Goal: Task Accomplishment & Management: Use online tool/utility

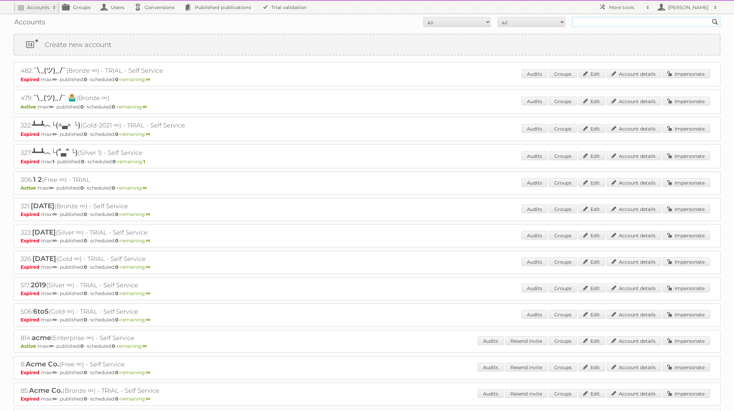
click at [606, 24] on input "text" at bounding box center [646, 22] width 149 height 10
type input "[PERSON_NAME]"
click at [710, 17] on input "Search" at bounding box center [715, 22] width 10 height 10
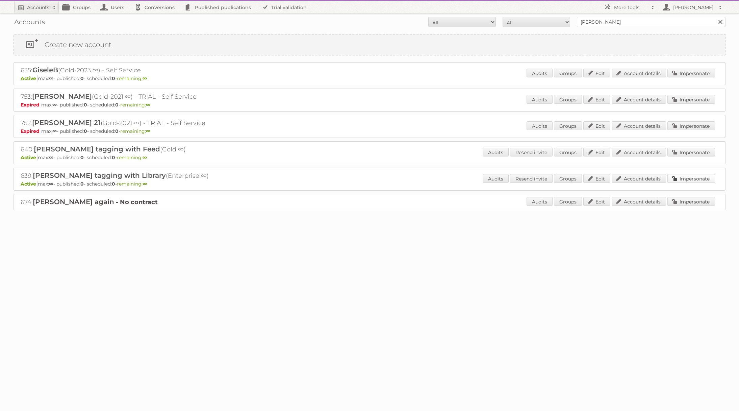
click at [685, 180] on link "Impersonate" at bounding box center [691, 178] width 48 height 9
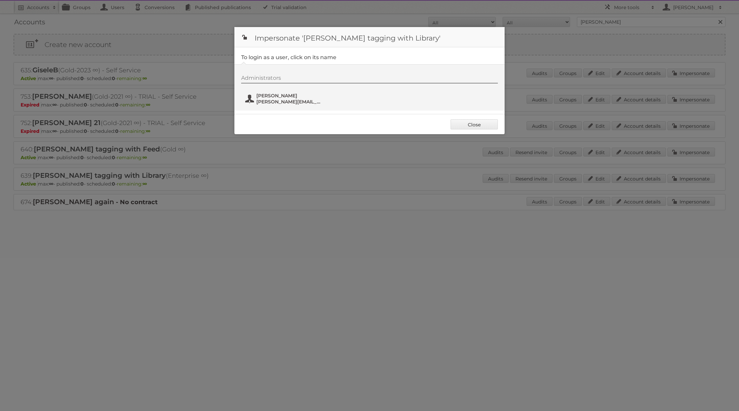
click at [292, 97] on span "[PERSON_NAME]" at bounding box center [288, 96] width 65 height 6
